Goal: Check status: Check status

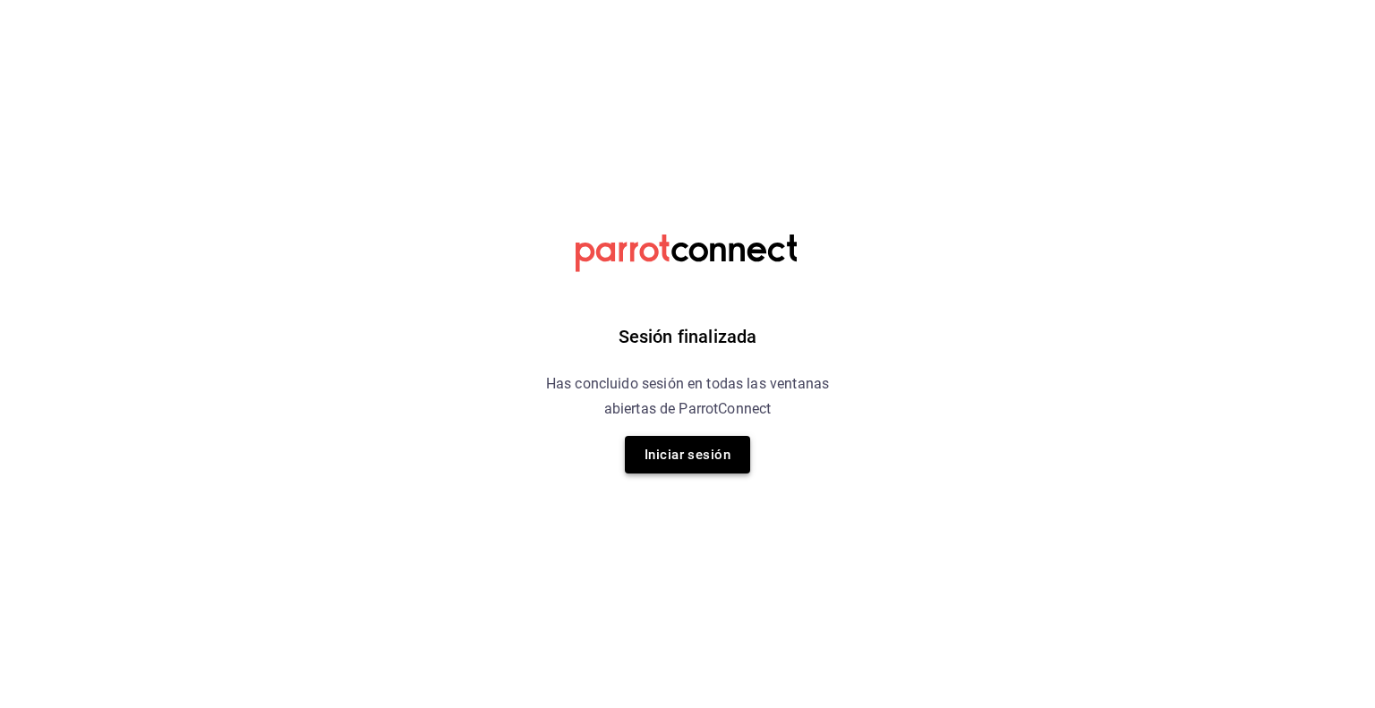
click at [674, 467] on button "Iniciar sesión" at bounding box center [687, 455] width 125 height 38
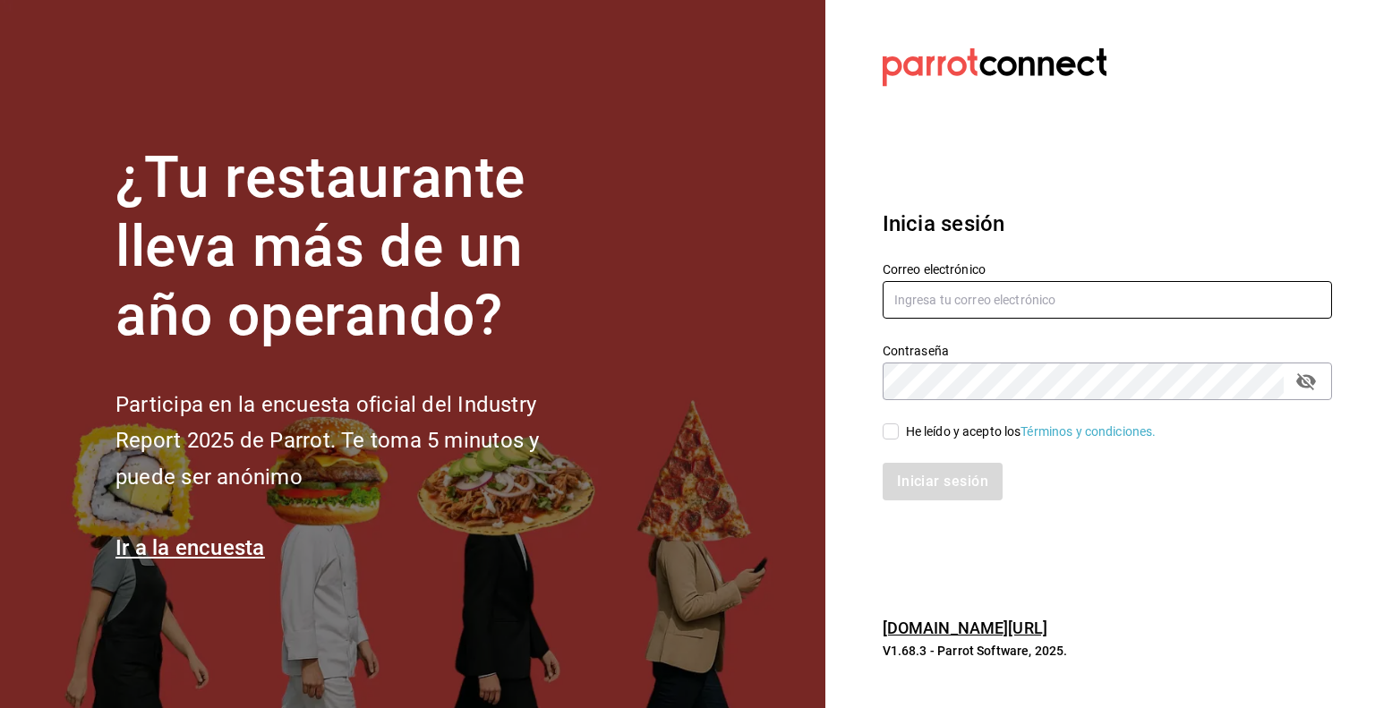
click at [919, 303] on input "text" at bounding box center [1106, 300] width 449 height 38
type input "rafaed021@gmail.com"
click at [998, 426] on div "He leído y acepto los Términos y condiciones." at bounding box center [1031, 431] width 251 height 19
click at [899, 426] on input "He leído y acepto los Términos y condiciones." at bounding box center [890, 431] width 16 height 16
checkbox input "true"
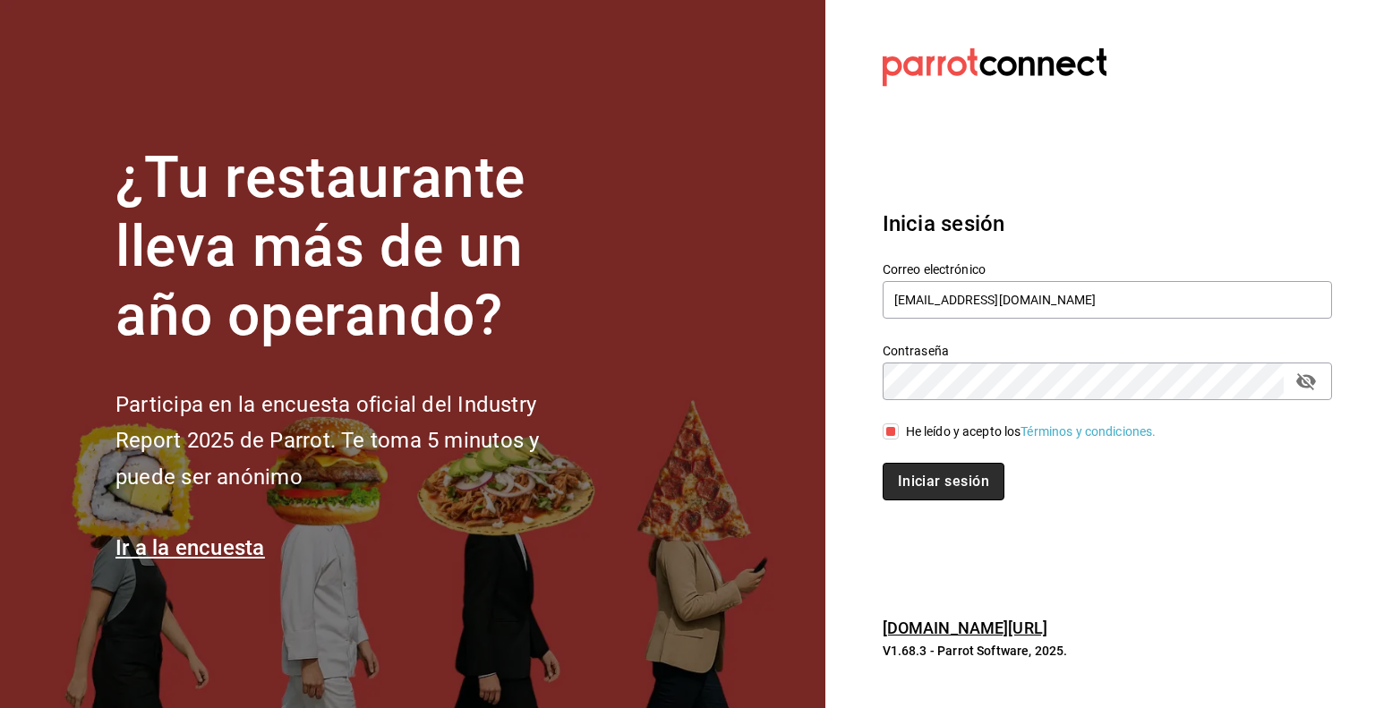
click at [976, 466] on button "Iniciar sesión" at bounding box center [943, 482] width 122 height 38
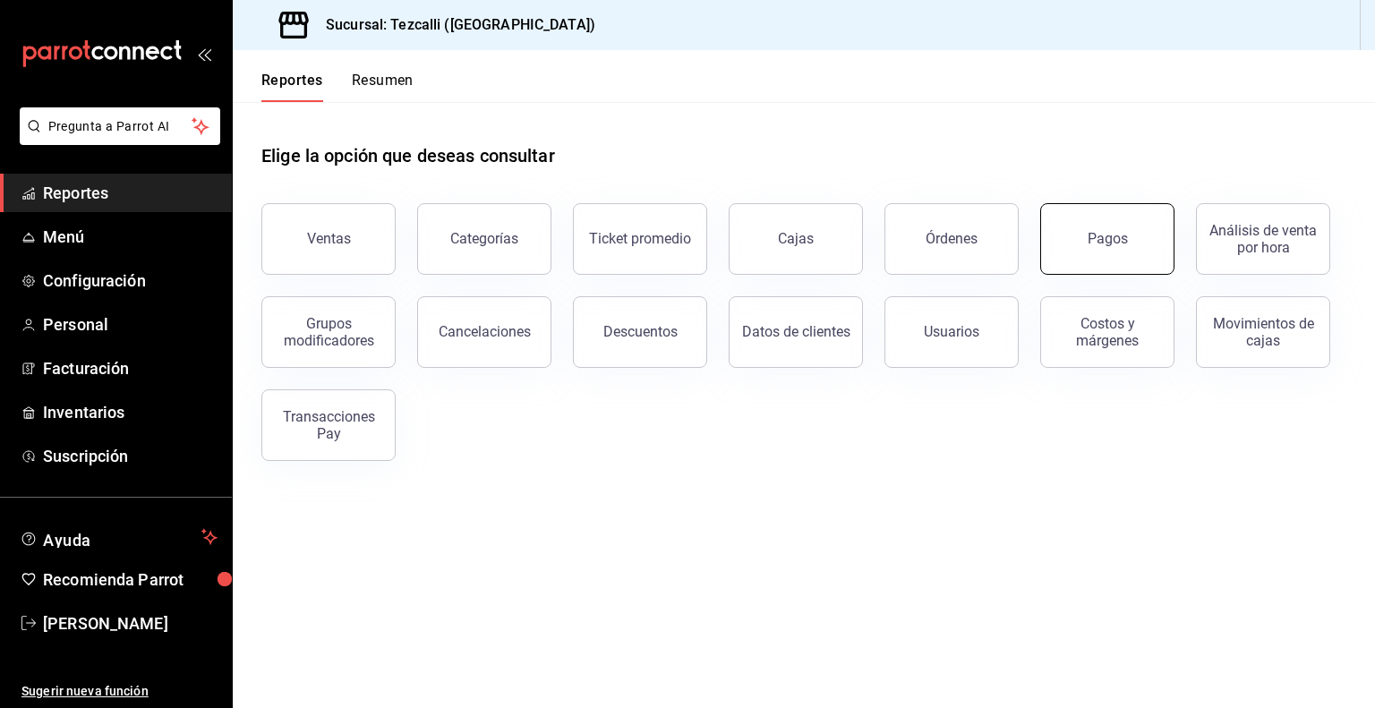
click at [1131, 231] on button "Pagos" at bounding box center [1107, 239] width 134 height 72
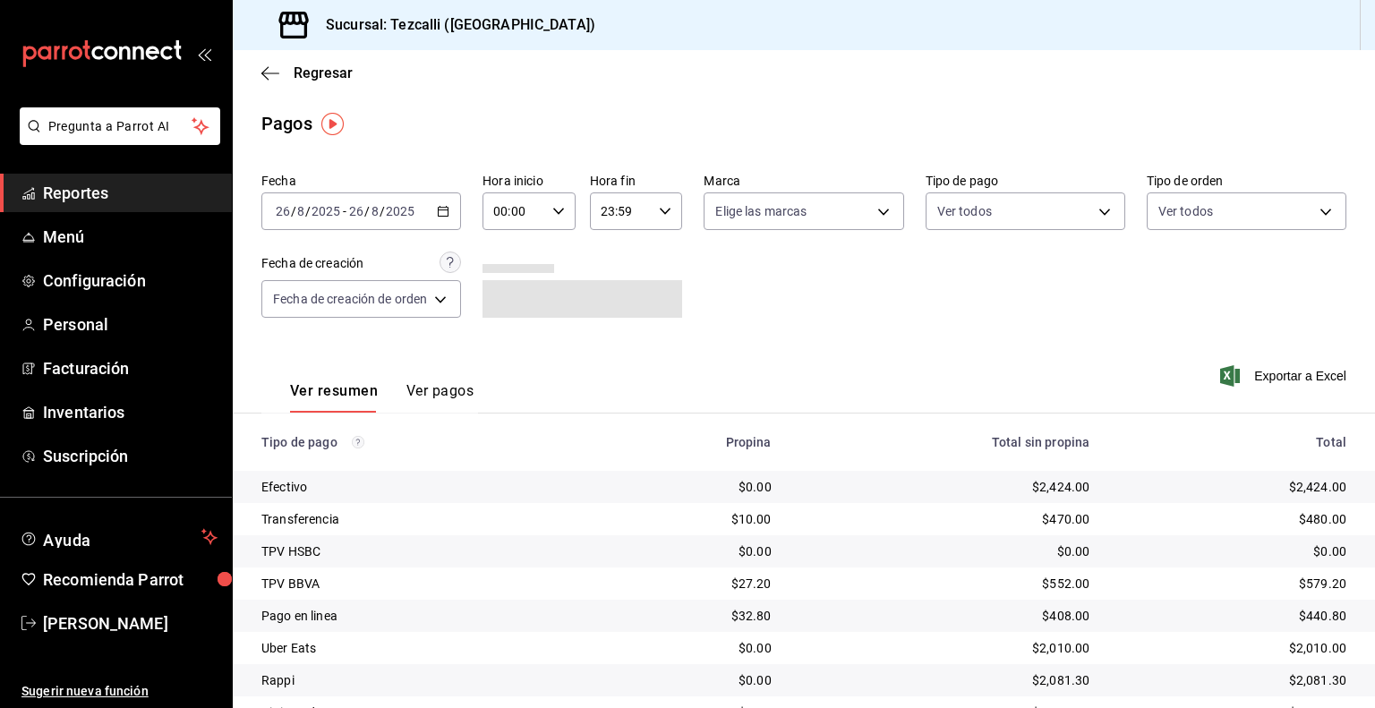
click at [426, 223] on div "[DATE] [DATE] - [DATE] [DATE]" at bounding box center [361, 211] width 200 height 38
click at [596, 334] on div "Fecha [DATE] [DATE] - [DATE] [DATE] Hora inicio 00:00 Hora inicio Hora fin 23:5…" at bounding box center [803, 253] width 1085 height 174
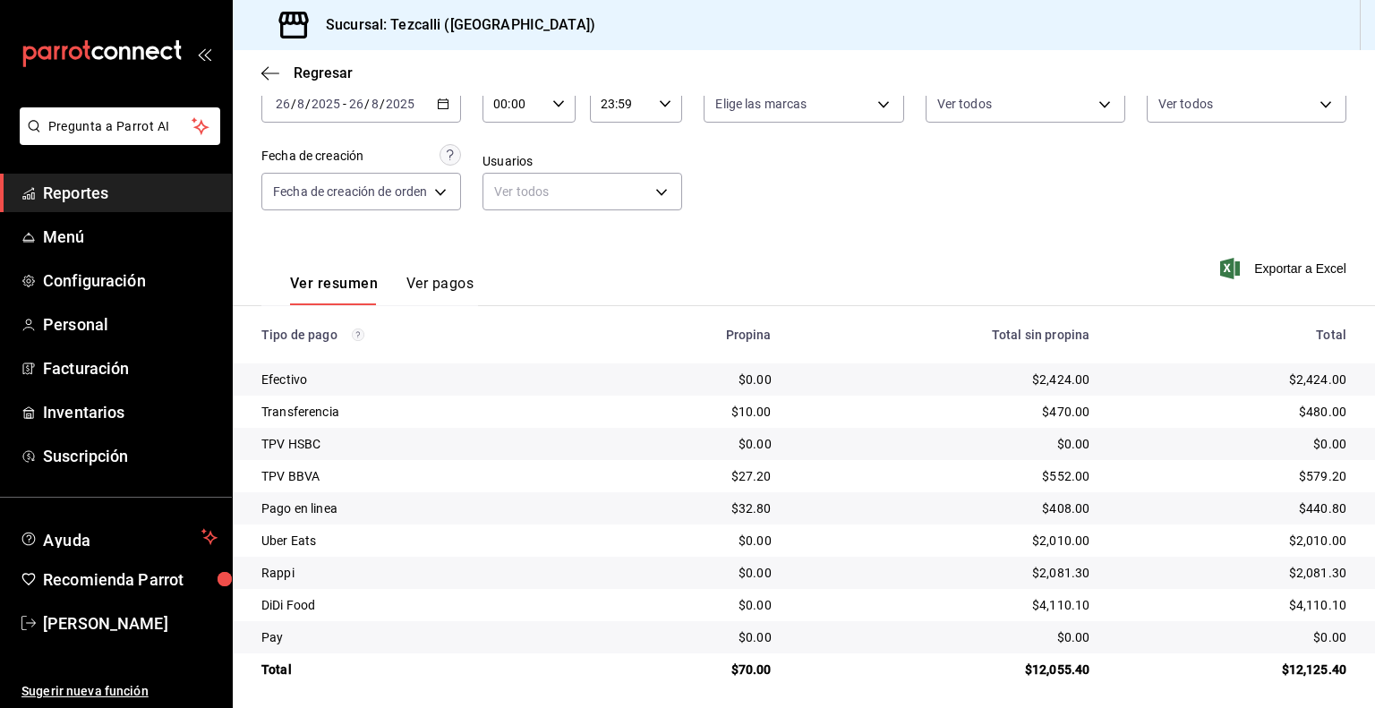
scroll to position [115, 0]
